Goal: Task Accomplishment & Management: Complete application form

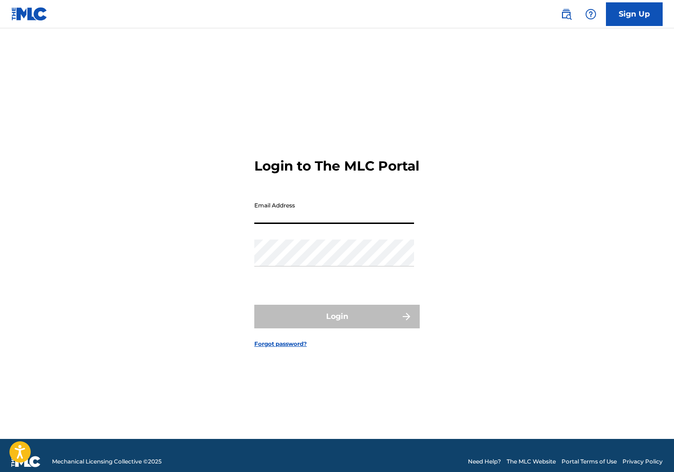
type input "[EMAIL_ADDRESS][DOMAIN_NAME]"
click at [337, 325] on button "Login" at bounding box center [336, 317] width 165 height 24
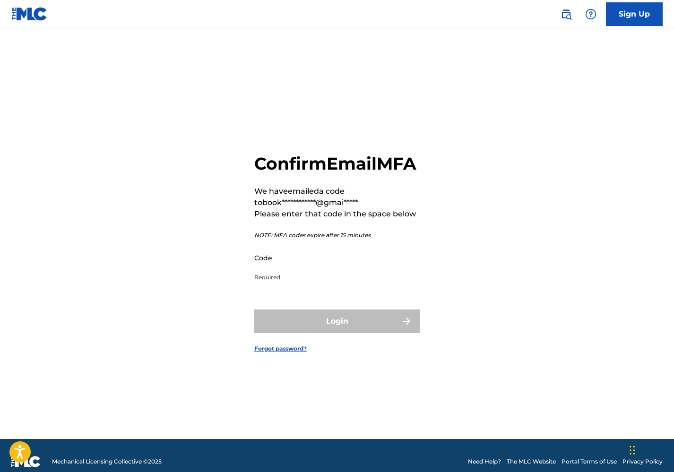
click at [321, 271] on input "Code" at bounding box center [334, 257] width 160 height 27
paste input "073053"
click at [326, 308] on form "**********" at bounding box center [336, 245] width 165 height 387
click at [258, 271] on input "073053" at bounding box center [334, 257] width 160 height 27
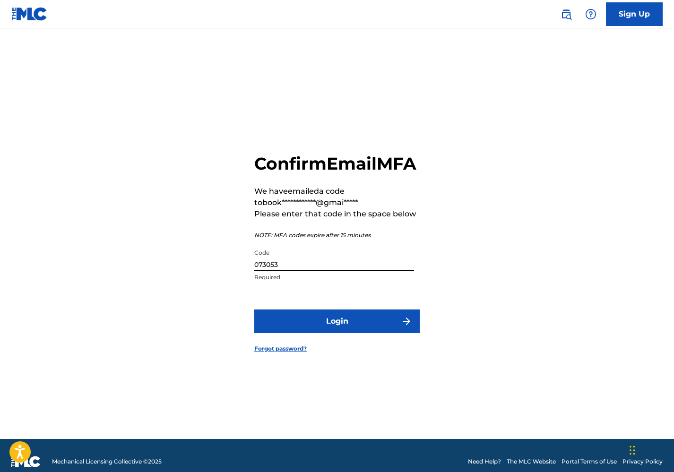
type input "073053"
click at [296, 333] on button "Login" at bounding box center [336, 322] width 165 height 24
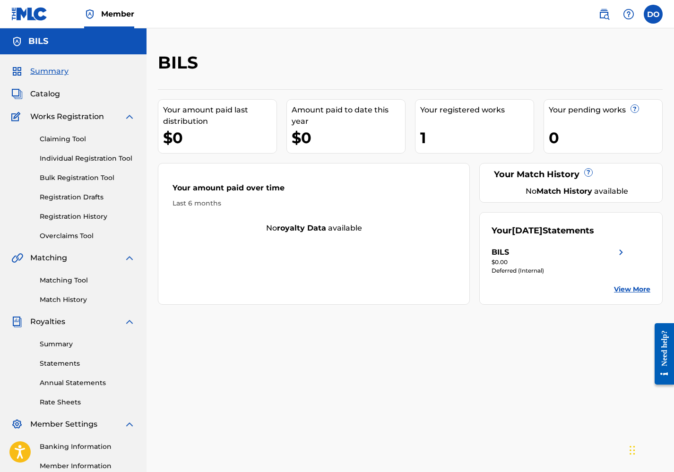
click at [56, 119] on span "Works Registration" at bounding box center [67, 116] width 74 height 11
click at [46, 95] on span "Catalog" at bounding box center [45, 93] width 30 height 11
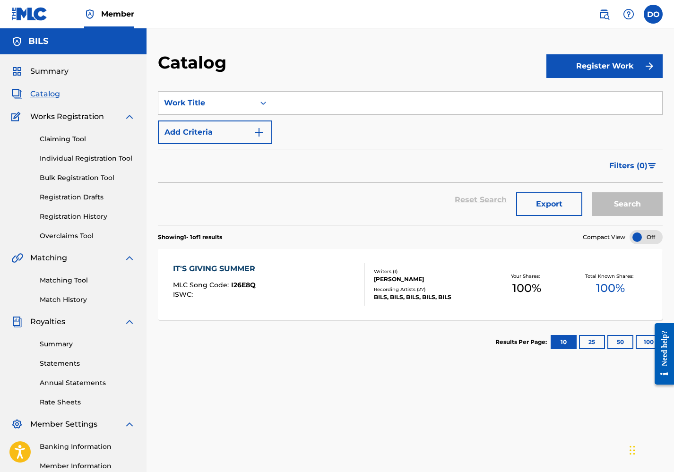
drag, startPoint x: 219, startPoint y: 139, endPoint x: 451, endPoint y: 160, distance: 232.7
click at [451, 160] on form "SearchWithCriteria707879b4-b00c-4616-8ccc-35414e927488 Work Title Add Criteria …" at bounding box center [410, 158] width 505 height 134
click at [577, 73] on button "Register Work" at bounding box center [605, 66] width 116 height 24
click at [571, 98] on link "Individual" at bounding box center [605, 97] width 116 height 23
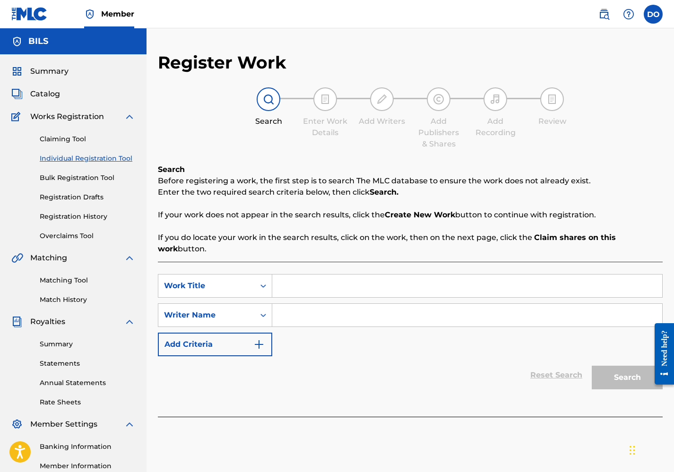
click at [301, 290] on input "Search Form" at bounding box center [467, 286] width 390 height 23
type input "I"
type input "I am Baller"
click at [285, 314] on input "Search Form" at bounding box center [467, 315] width 390 height 23
type input "Bils"
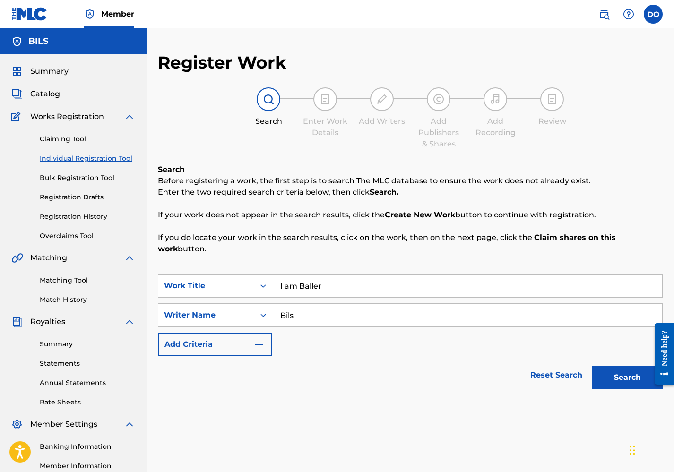
click at [259, 346] on img "Search Form" at bounding box center [258, 344] width 11 height 11
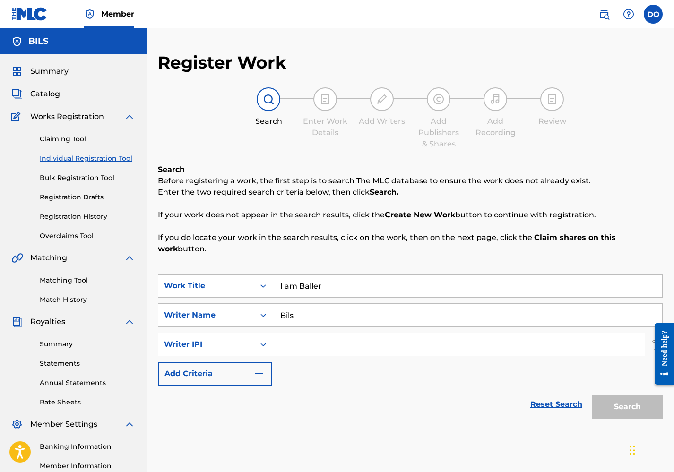
click at [260, 345] on icon "Search Form" at bounding box center [263, 344] width 9 height 9
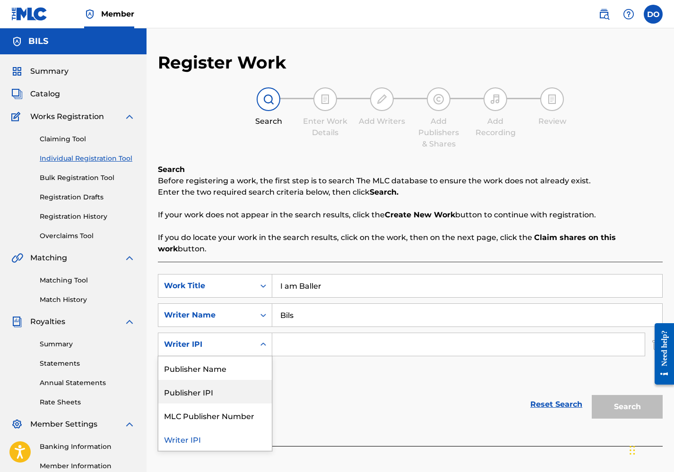
click at [297, 391] on div "Reset Search Search" at bounding box center [410, 405] width 505 height 38
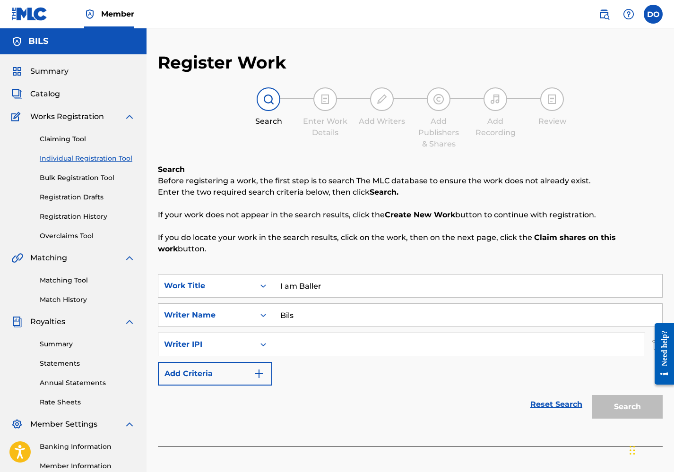
click at [302, 348] on input "Search Form" at bounding box center [458, 344] width 373 height 23
paste input "891150142"
type input "891150142"
click at [253, 378] on img "Search Form" at bounding box center [258, 373] width 11 height 11
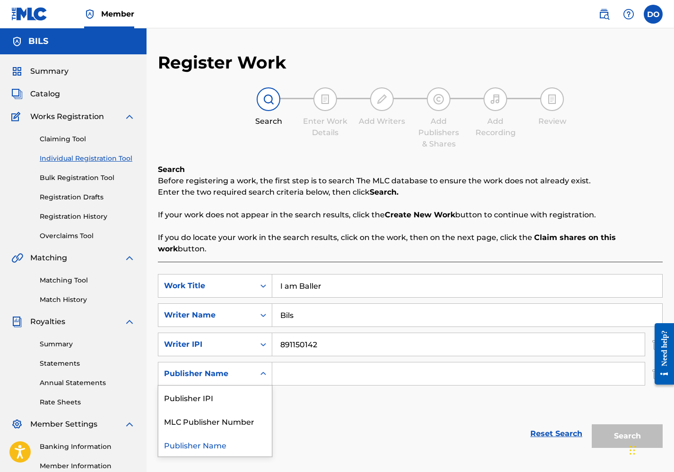
click at [259, 374] on icon "Search Form" at bounding box center [263, 373] width 9 height 9
click at [243, 401] on div "Publisher IPI" at bounding box center [214, 398] width 113 height 24
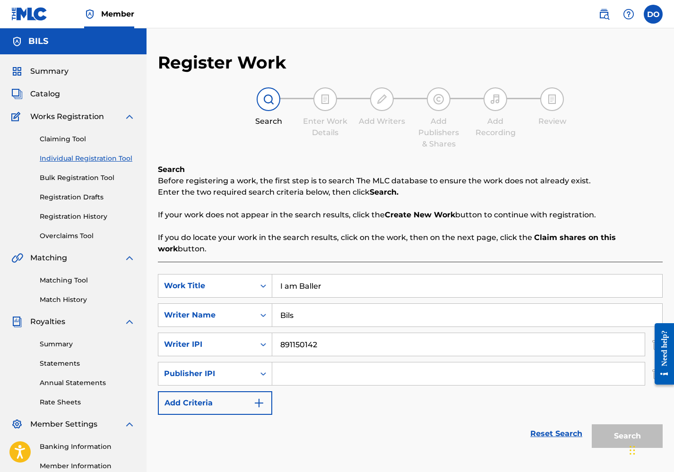
click at [290, 377] on input "Search Form" at bounding box center [458, 374] width 373 height 23
paste input "372738242"
type input "372738242"
click at [255, 408] on img "Search Form" at bounding box center [258, 403] width 11 height 11
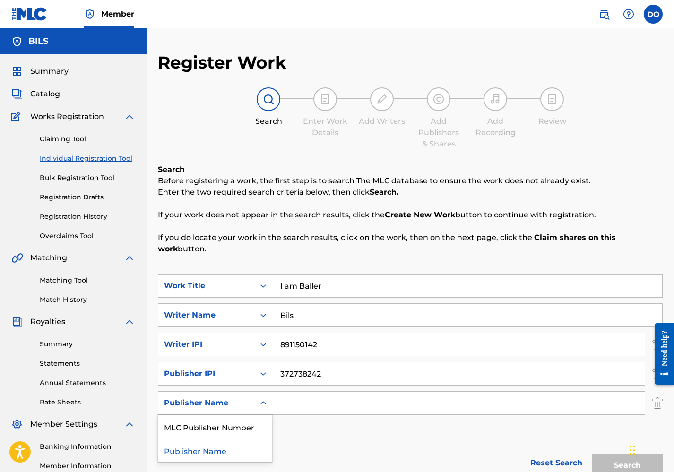
click at [262, 404] on icon "Search Form" at bounding box center [263, 403] width 9 height 9
click at [294, 400] on input "Search Form" at bounding box center [458, 403] width 373 height 23
paste input "PAYYOURBILS"
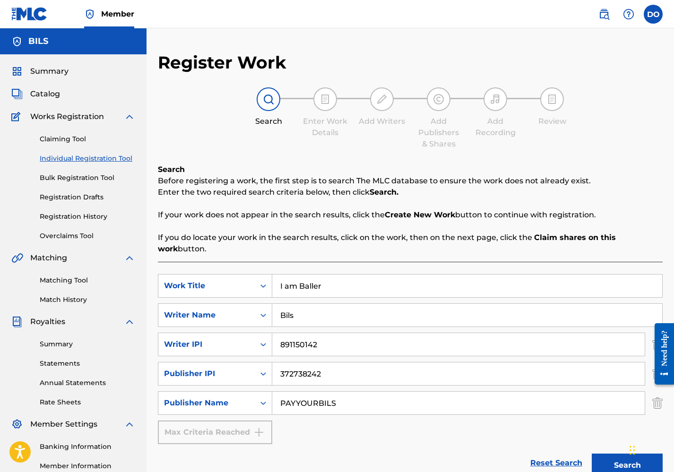
type input "PAYYOURBILS"
click at [295, 422] on div "SearchWithCriteriafe12c584-0cf5-4353-ad79-5f2825093e74 Work Title I am Baller S…" at bounding box center [410, 359] width 505 height 170
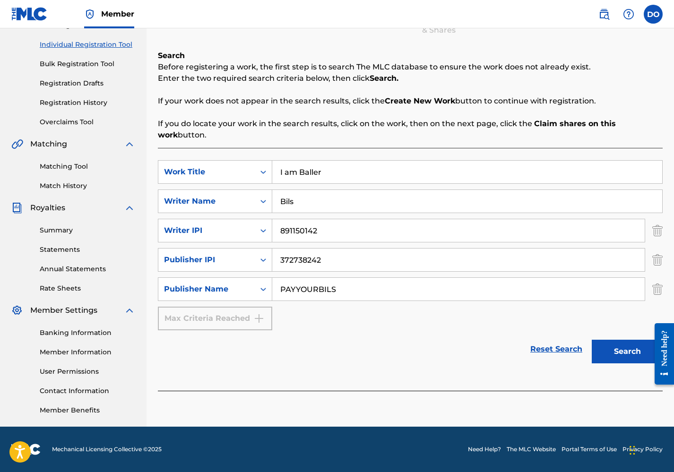
scroll to position [114, 0]
click at [621, 350] on button "Search" at bounding box center [627, 352] width 71 height 24
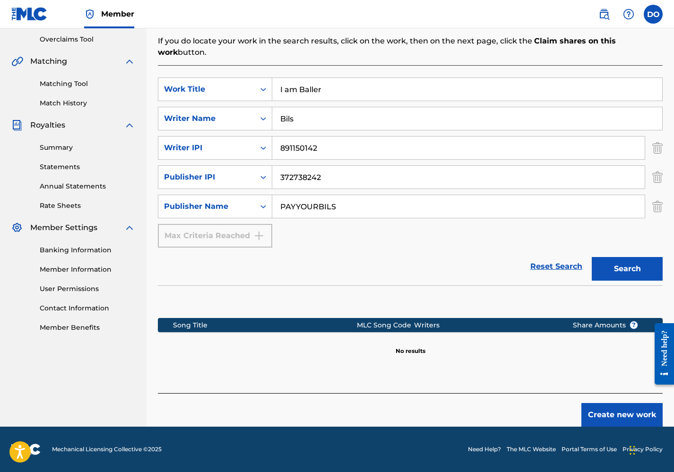
scroll to position [190, 0]
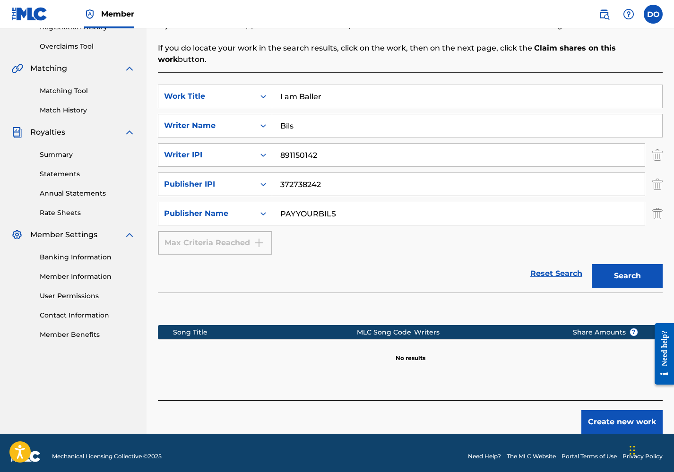
click at [613, 278] on button "Search" at bounding box center [627, 276] width 71 height 24
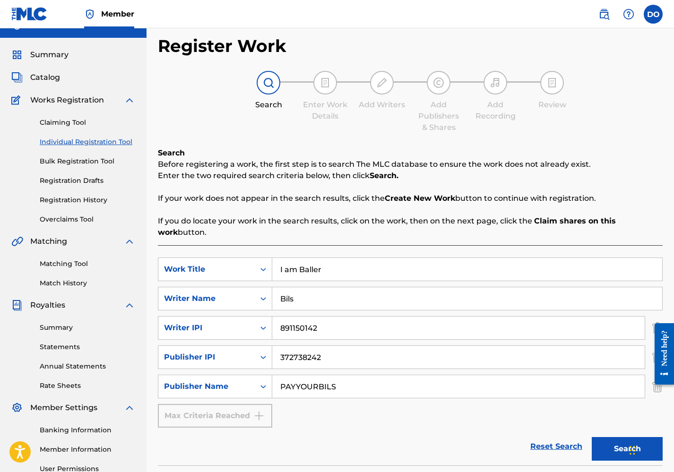
scroll to position [9, 0]
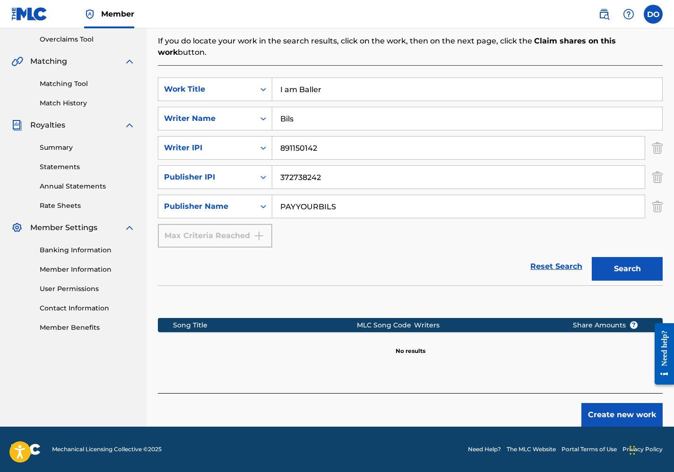
click at [602, 417] on button "Create new work" at bounding box center [622, 415] width 81 height 24
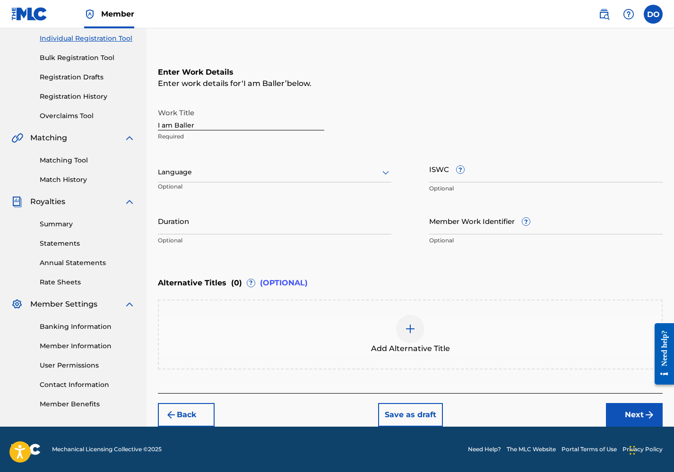
scroll to position [120, 0]
click at [241, 183] on div "Language Optional" at bounding box center [275, 177] width 234 height 43
click at [248, 173] on div at bounding box center [275, 172] width 234 height 12
click at [230, 187] on div "English" at bounding box center [274, 193] width 233 height 21
click at [278, 221] on input "Duration" at bounding box center [275, 221] width 234 height 27
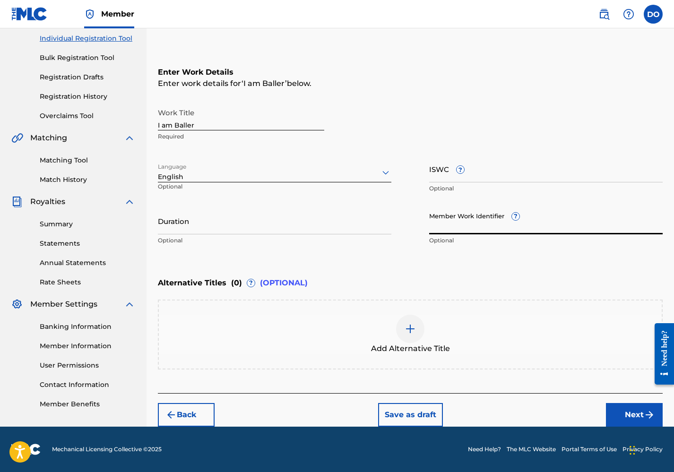
click at [444, 222] on input "Member Work Identifier ?" at bounding box center [546, 221] width 234 height 27
drag, startPoint x: 517, startPoint y: 216, endPoint x: 367, endPoint y: 251, distance: 153.8
click at [368, 251] on div "Enter Work Details Enter work details for ‘ I am Baller ’ below. Work Title I a…" at bounding box center [410, 158] width 505 height 229
click at [410, 327] on img at bounding box center [410, 328] width 11 height 11
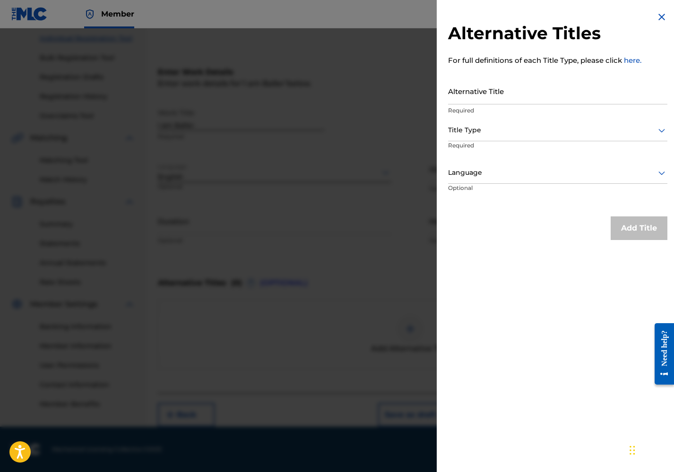
click at [484, 94] on input "Alternative Title" at bounding box center [557, 91] width 219 height 27
type input "I'm a Baller"
click at [490, 126] on div at bounding box center [557, 130] width 219 height 12
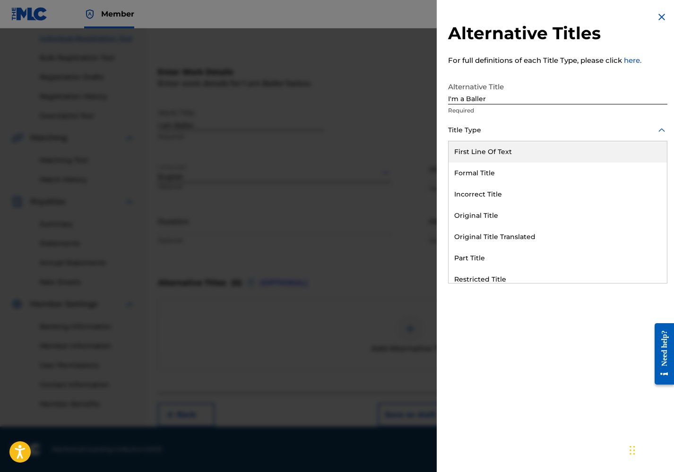
click at [498, 145] on div "First Line Of Text" at bounding box center [558, 151] width 218 height 21
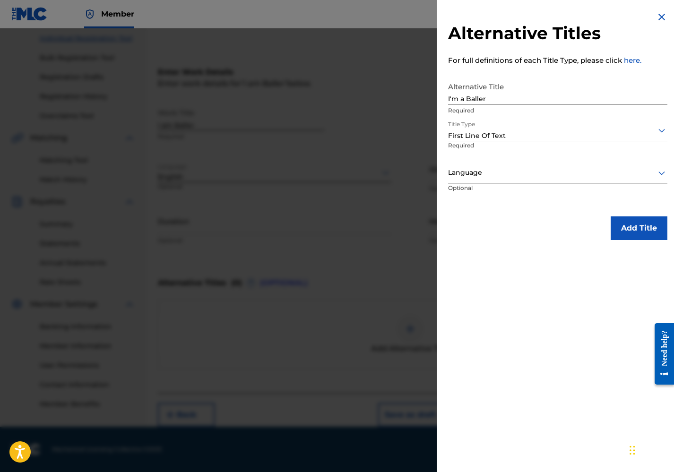
click at [505, 133] on div at bounding box center [557, 130] width 219 height 12
click at [563, 334] on div "Alternative Titles For full definitions of each Title Type, please click here. …" at bounding box center [558, 236] width 242 height 472
click at [586, 173] on div at bounding box center [557, 173] width 219 height 12
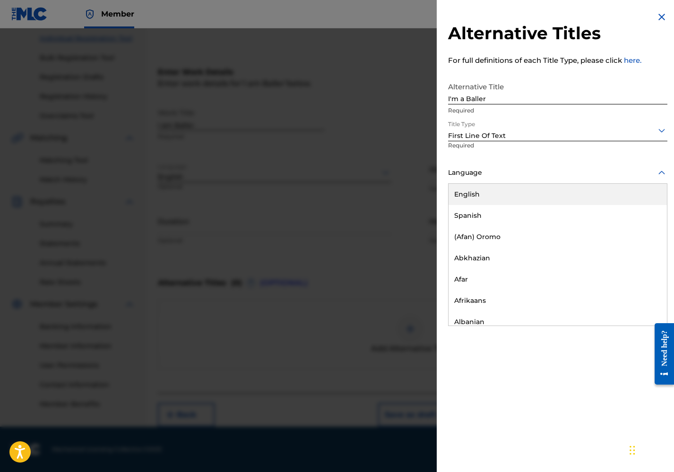
click at [551, 191] on div "English" at bounding box center [558, 194] width 218 height 21
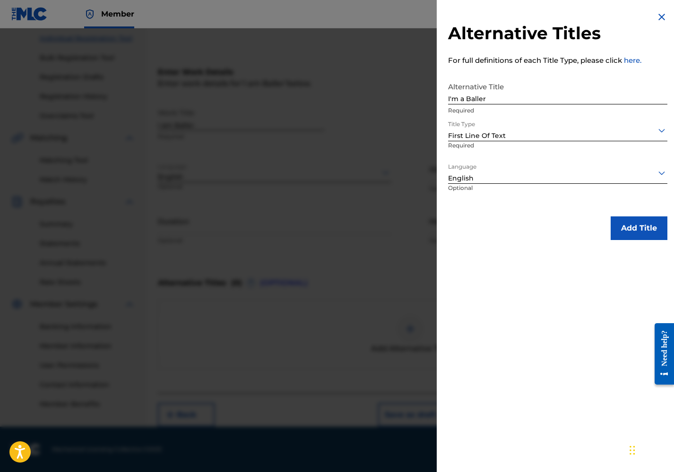
click at [629, 231] on button "Add Title" at bounding box center [639, 229] width 57 height 24
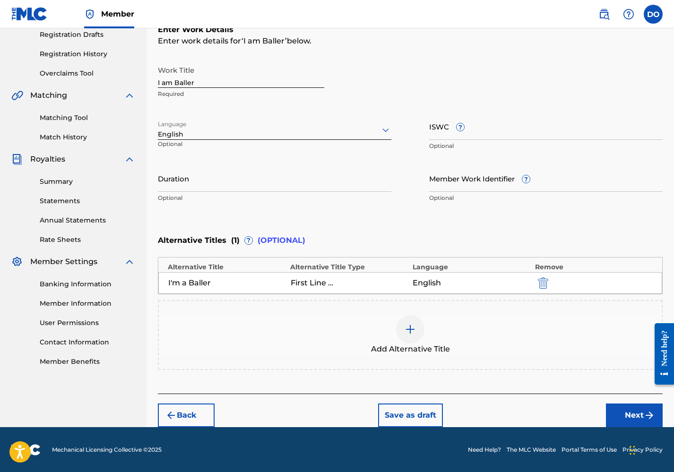
click at [621, 410] on button "Next" at bounding box center [634, 416] width 57 height 24
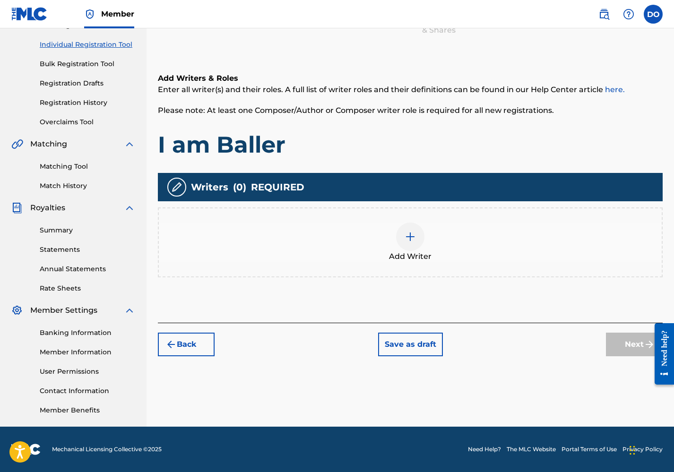
scroll to position [114, 0]
click at [410, 238] on img at bounding box center [410, 236] width 11 height 11
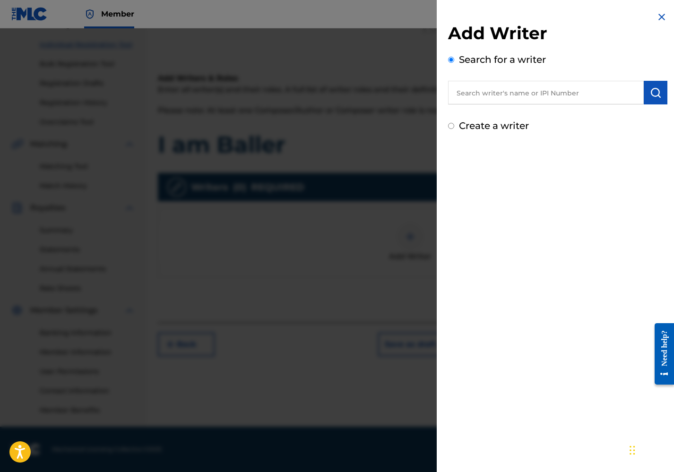
click at [478, 98] on input "text" at bounding box center [546, 93] width 196 height 24
paste input "891150142"
type input "891150142"
click at [652, 100] on button "submit" at bounding box center [656, 93] width 24 height 24
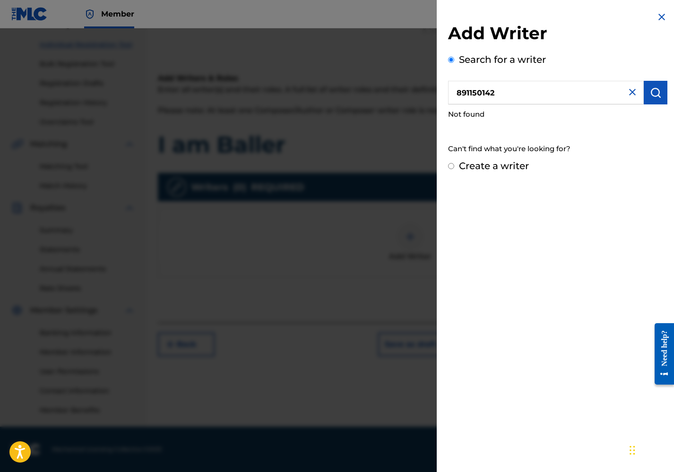
click at [501, 91] on input "891150142" at bounding box center [546, 93] width 196 height 24
click at [660, 15] on img at bounding box center [661, 16] width 11 height 11
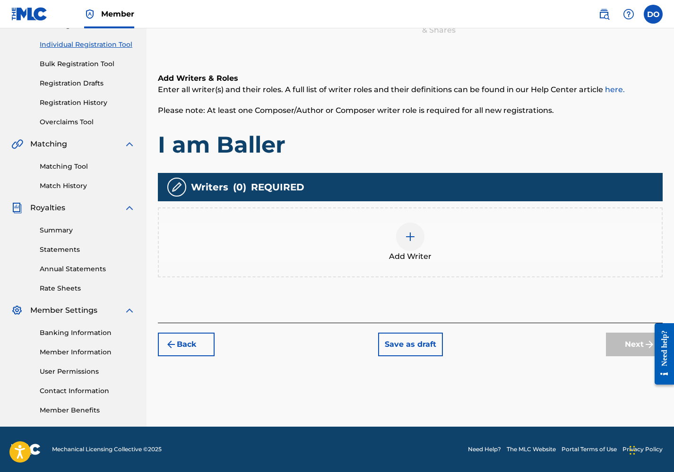
click at [411, 230] on div at bounding box center [410, 237] width 28 height 28
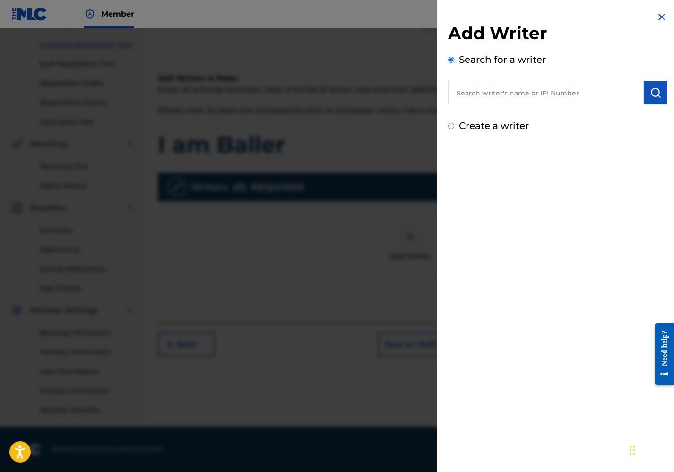
click at [472, 97] on input "text" at bounding box center [546, 93] width 196 height 24
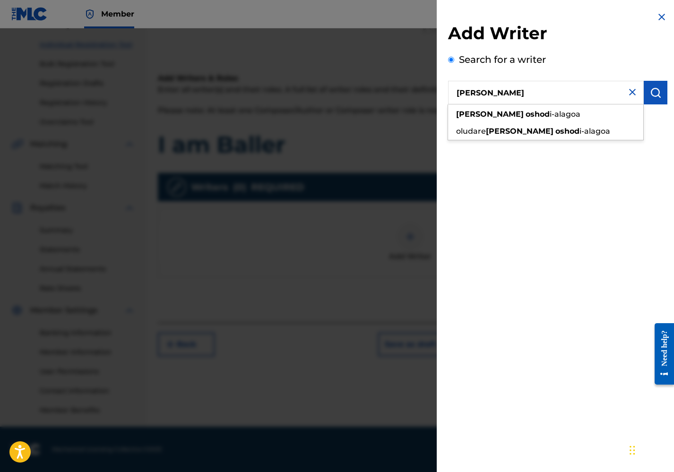
drag, startPoint x: 472, startPoint y: 97, endPoint x: 485, endPoint y: 130, distance: 35.7
click at [485, 130] on span "oludare" at bounding box center [471, 131] width 30 height 9
type input "oludare [PERSON_NAME]"
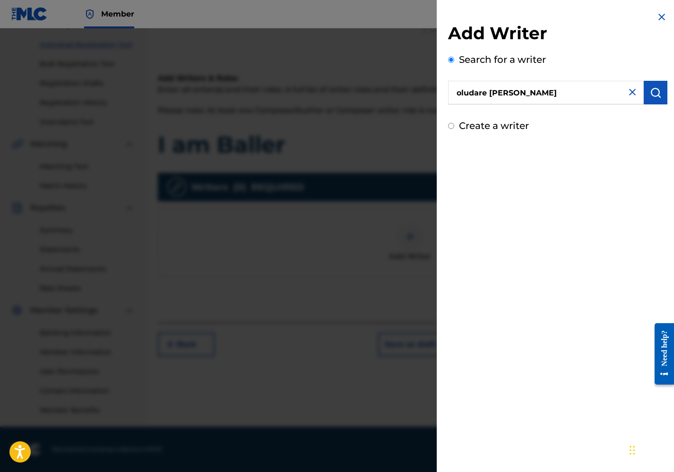
click at [658, 98] on button "submit" at bounding box center [656, 93] width 24 height 24
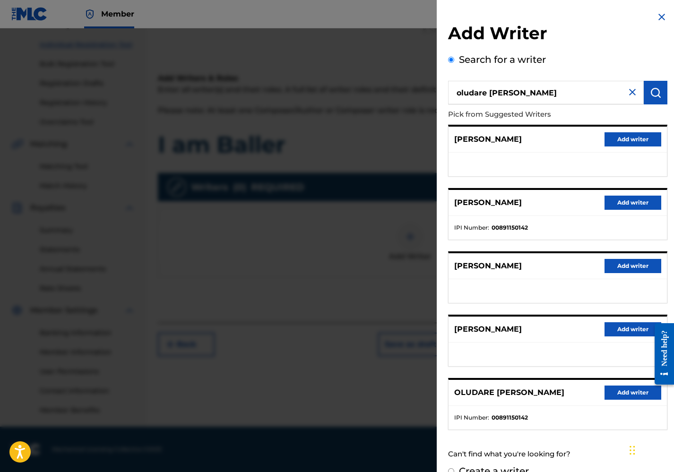
click at [613, 394] on button "Add writer" at bounding box center [633, 393] width 57 height 14
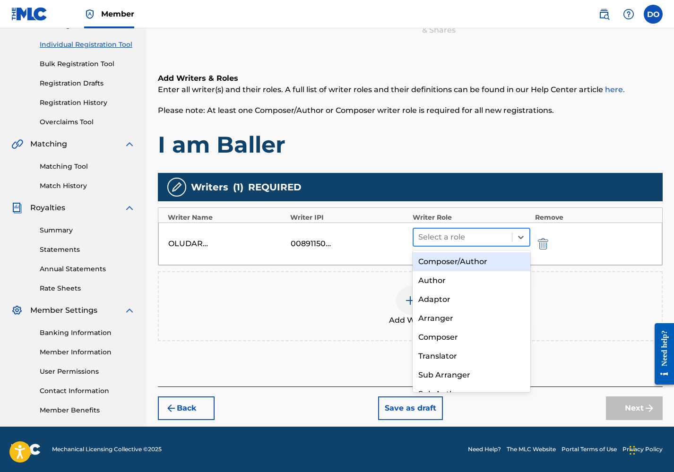
click at [497, 239] on div at bounding box center [462, 237] width 89 height 13
click at [472, 260] on div "Composer/Author" at bounding box center [472, 261] width 118 height 19
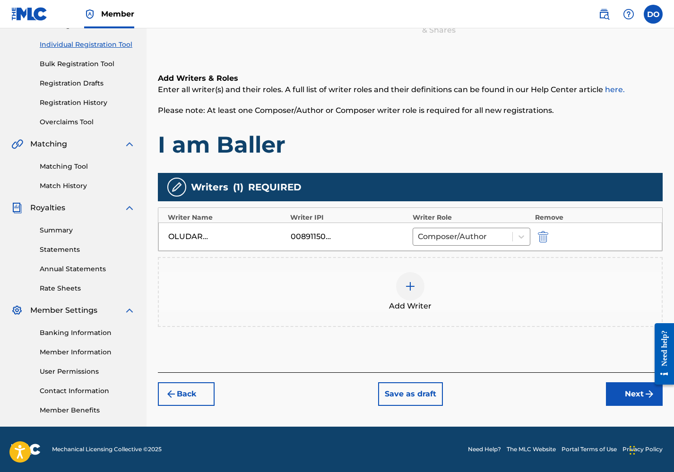
click at [617, 396] on button "Next" at bounding box center [634, 394] width 57 height 24
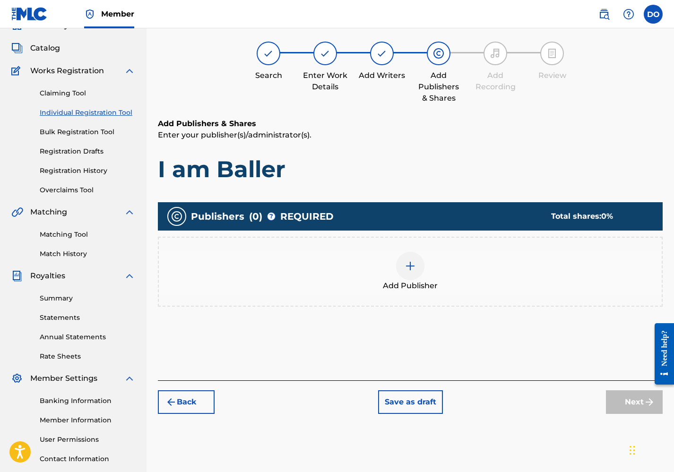
scroll to position [43, 0]
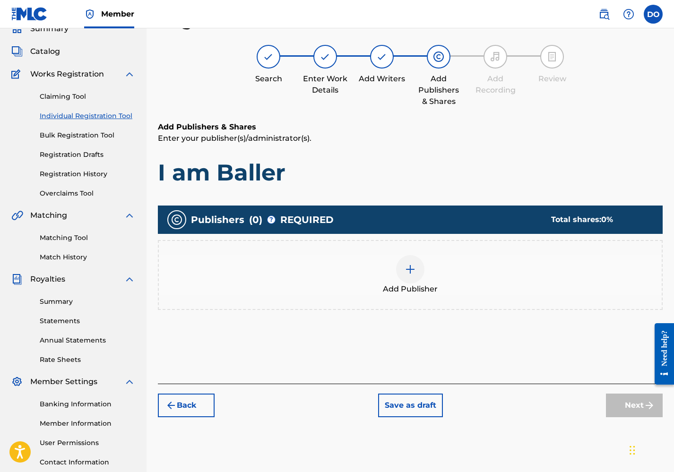
click at [414, 266] on img at bounding box center [410, 269] width 11 height 11
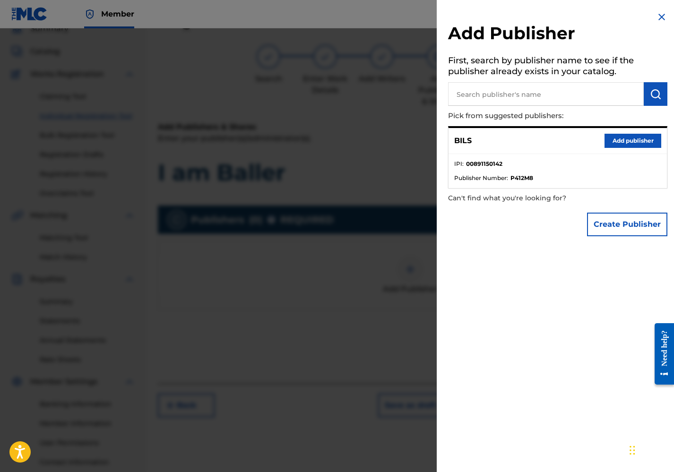
click at [617, 141] on button "Add publisher" at bounding box center [633, 141] width 57 height 14
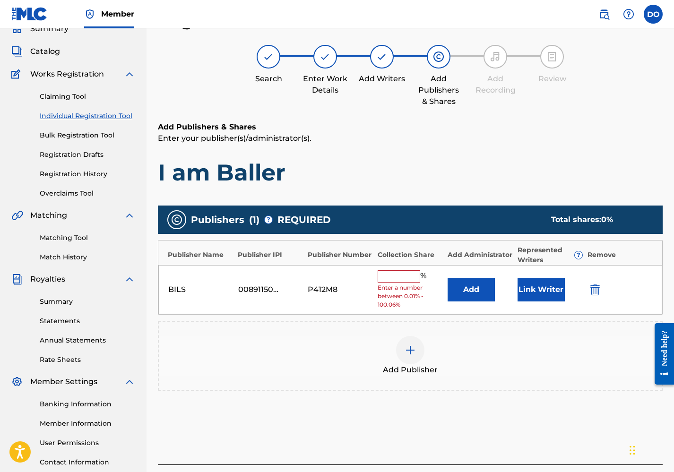
click at [401, 274] on input "text" at bounding box center [399, 276] width 43 height 12
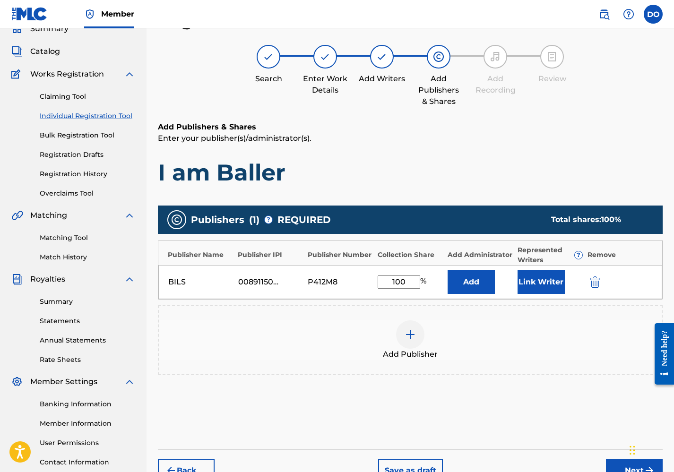
type input "100"
click at [334, 276] on div "BILS 00891150142 P412M8 100 % Add Link Writer" at bounding box center [410, 282] width 504 height 34
click at [339, 342] on div "Add Publisher" at bounding box center [410, 341] width 503 height 40
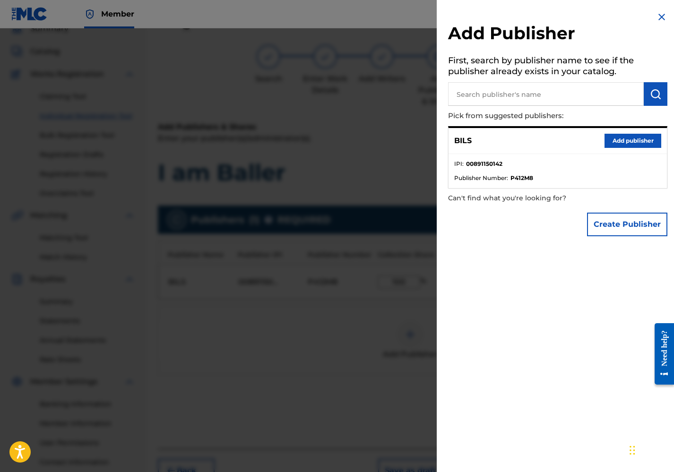
click at [349, 295] on div at bounding box center [337, 264] width 674 height 472
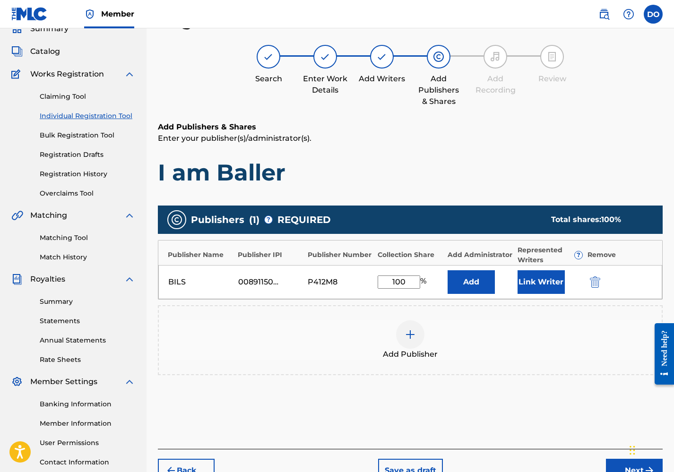
click at [619, 469] on button "Next" at bounding box center [634, 471] width 57 height 24
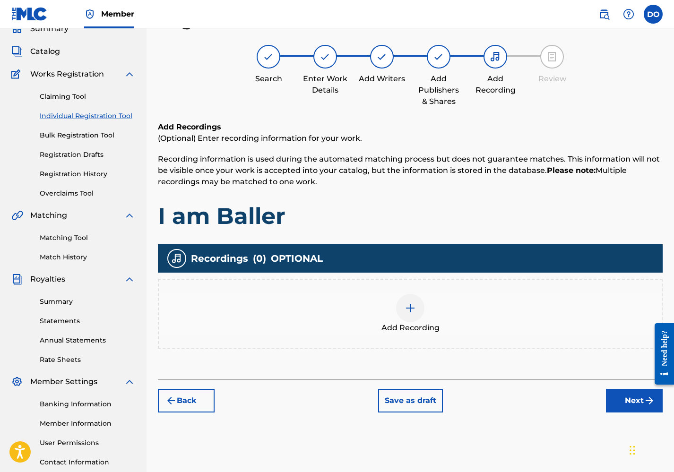
click at [405, 306] on img at bounding box center [410, 308] width 11 height 11
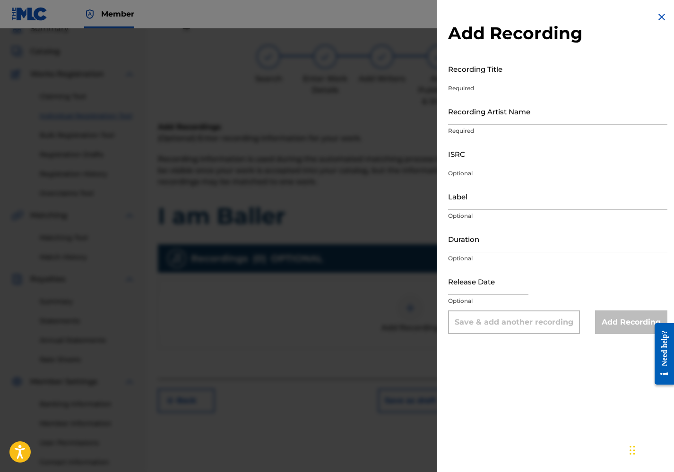
click at [365, 293] on div at bounding box center [337, 264] width 674 height 472
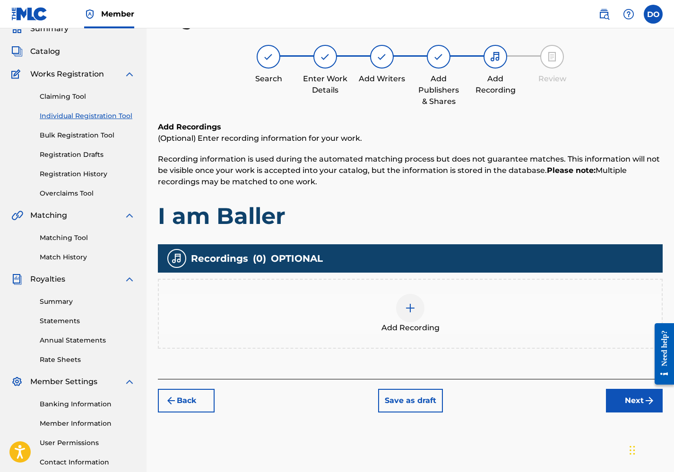
click at [409, 307] on img at bounding box center [410, 308] width 11 height 11
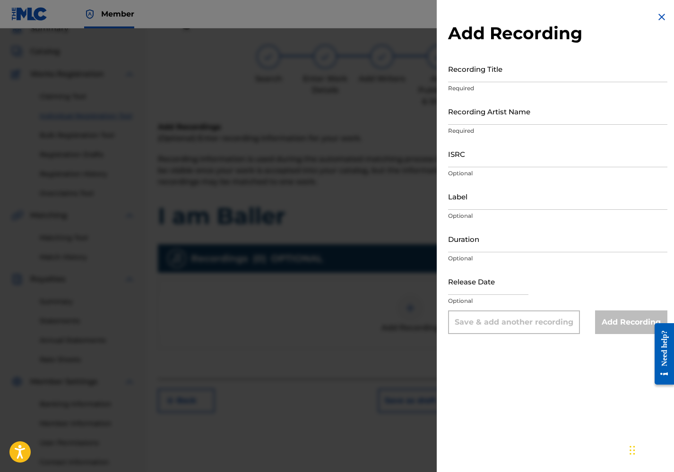
click at [478, 77] on input "Recording Title" at bounding box center [557, 68] width 219 height 27
type input "I am Baller"
click at [493, 116] on input "Recording Artist Name" at bounding box center [557, 111] width 219 height 27
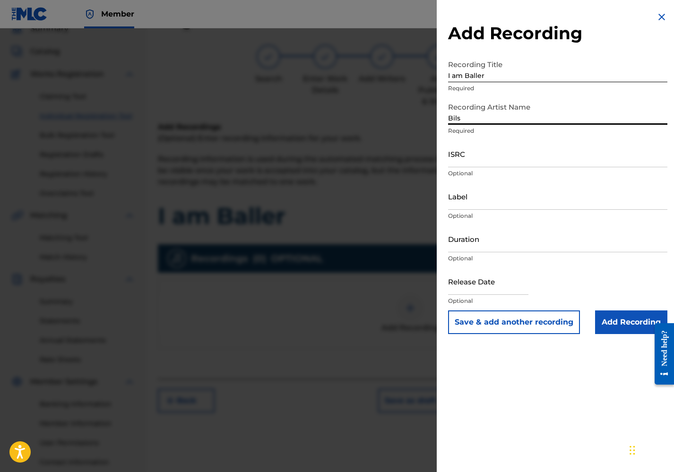
type input "Bils"
click at [499, 163] on input "ISRC" at bounding box center [557, 153] width 219 height 27
click at [499, 380] on div "Add Recording Recording Title I am Baller Required Recording Artist Name [PERSO…" at bounding box center [558, 236] width 242 height 472
